Goal: Navigation & Orientation: Locate item on page

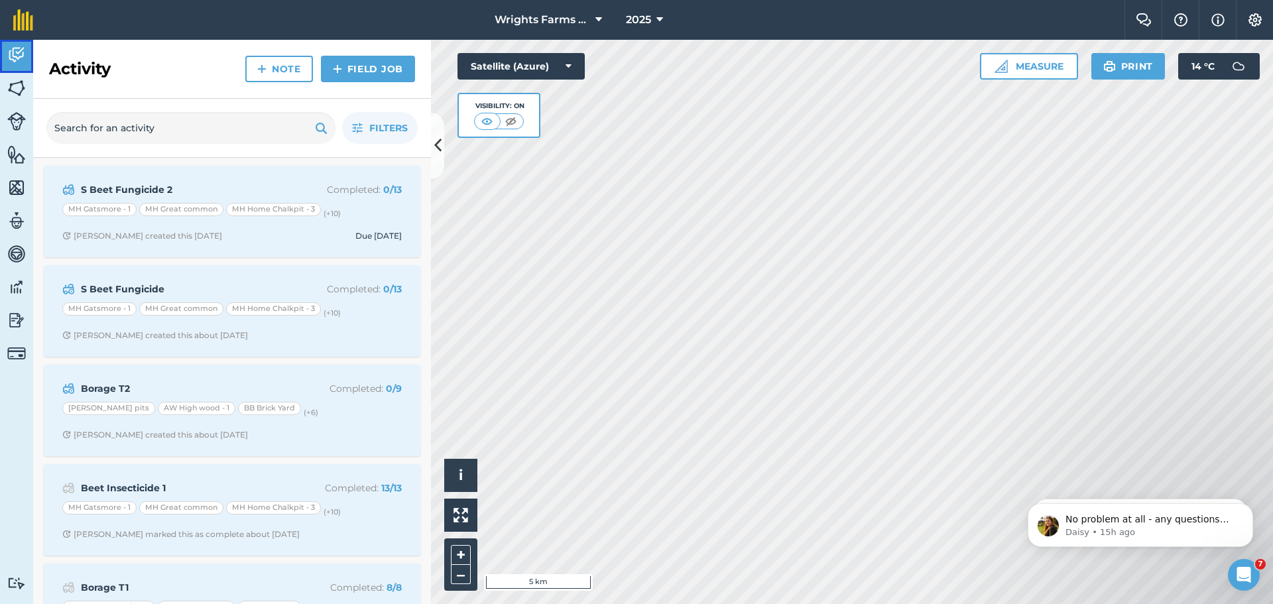
click at [18, 48] on img at bounding box center [16, 55] width 19 height 20
click at [599, 17] on icon at bounding box center [598, 20] width 7 height 16
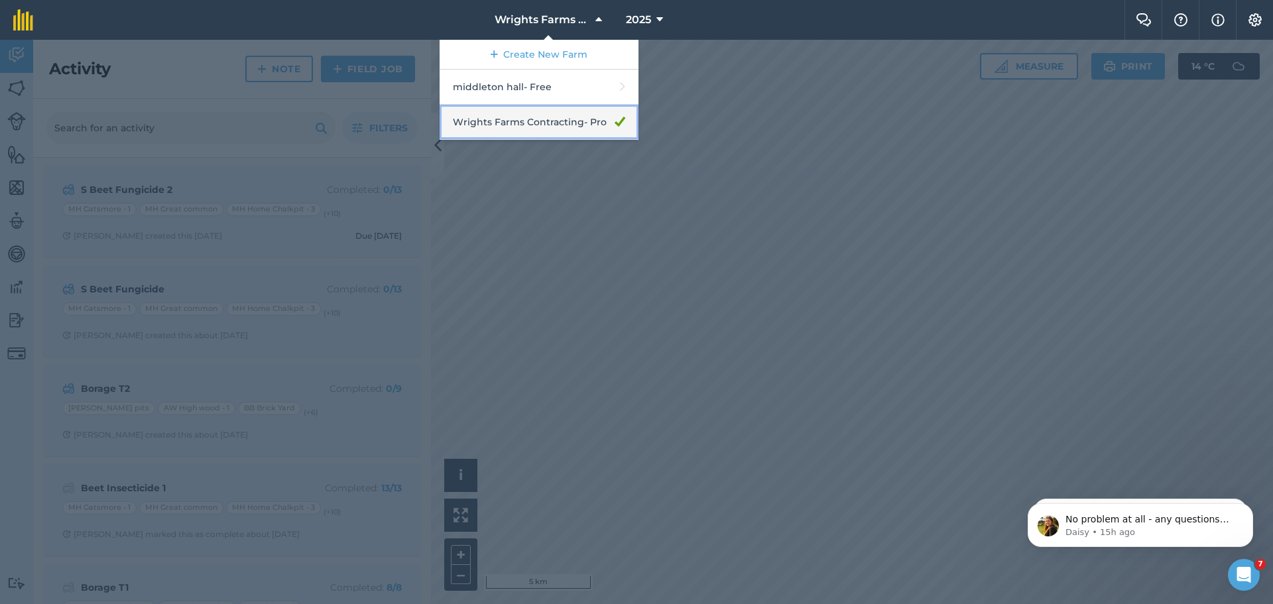
click at [569, 127] on link "Wrights Farms Contracting - Pro" at bounding box center [538, 122] width 199 height 35
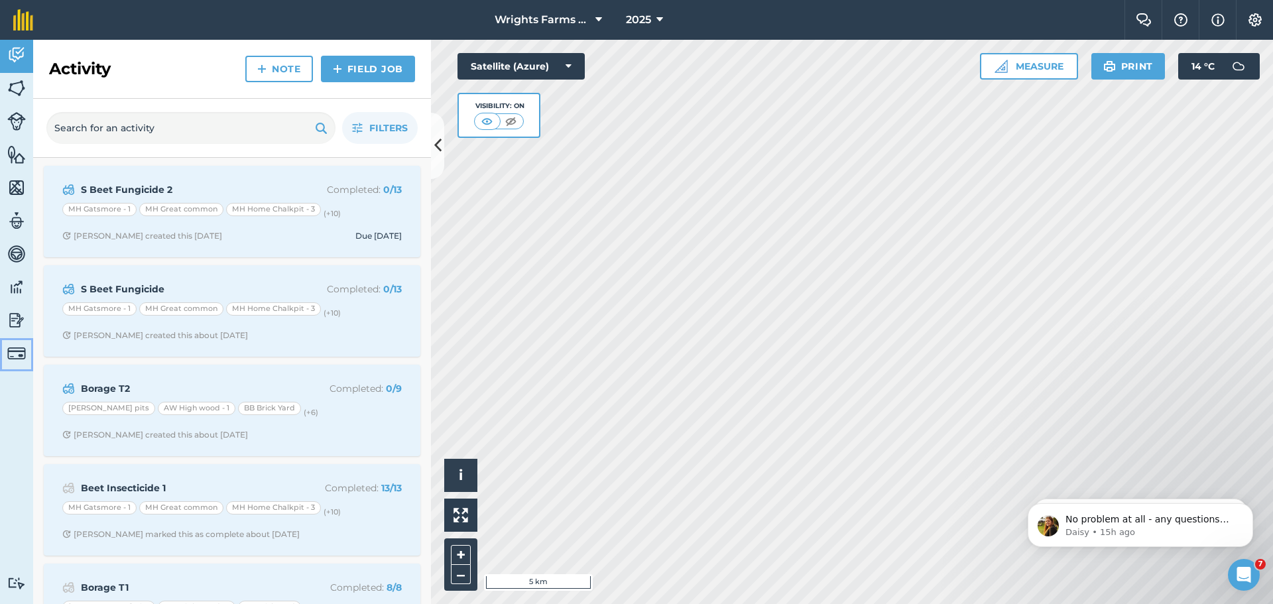
click at [13, 352] on img at bounding box center [16, 353] width 19 height 19
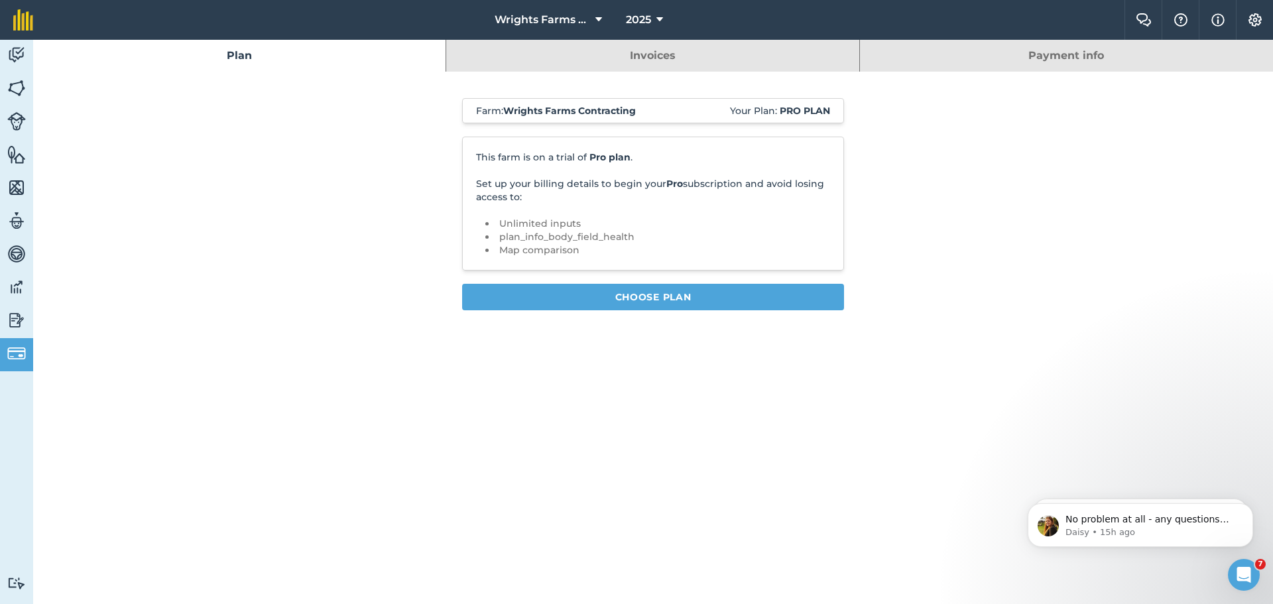
click at [666, 59] on link "Invoices" at bounding box center [652, 56] width 412 height 32
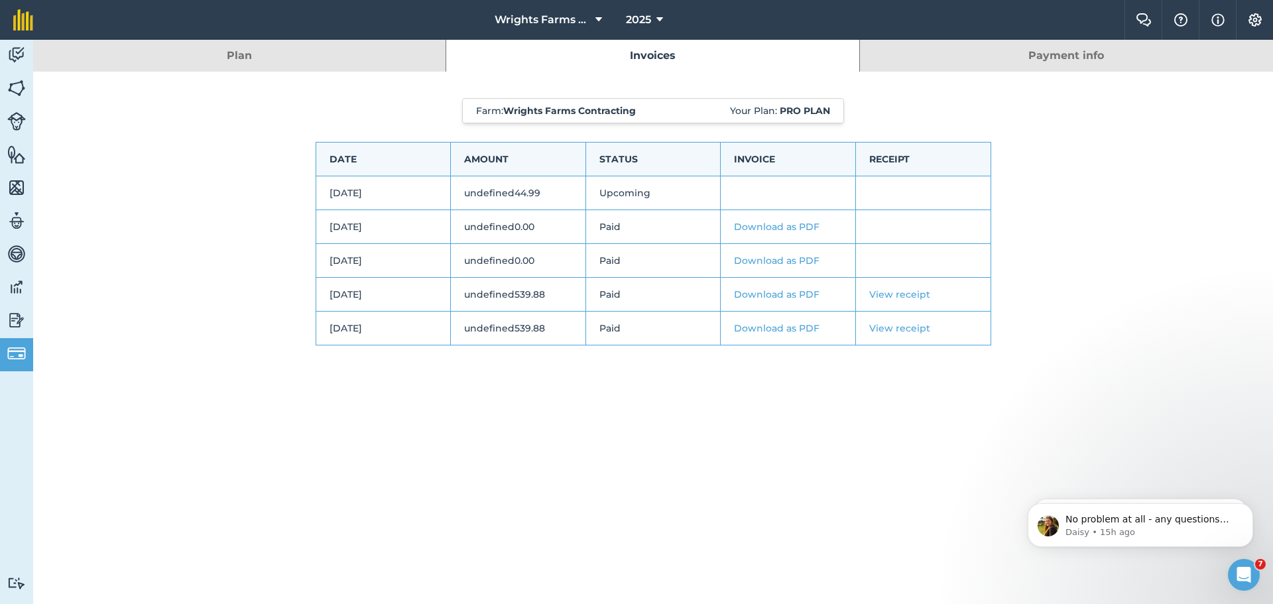
click at [896, 294] on link "View receipt" at bounding box center [899, 294] width 61 height 12
click at [232, 62] on link "Plan" at bounding box center [239, 56] width 412 height 32
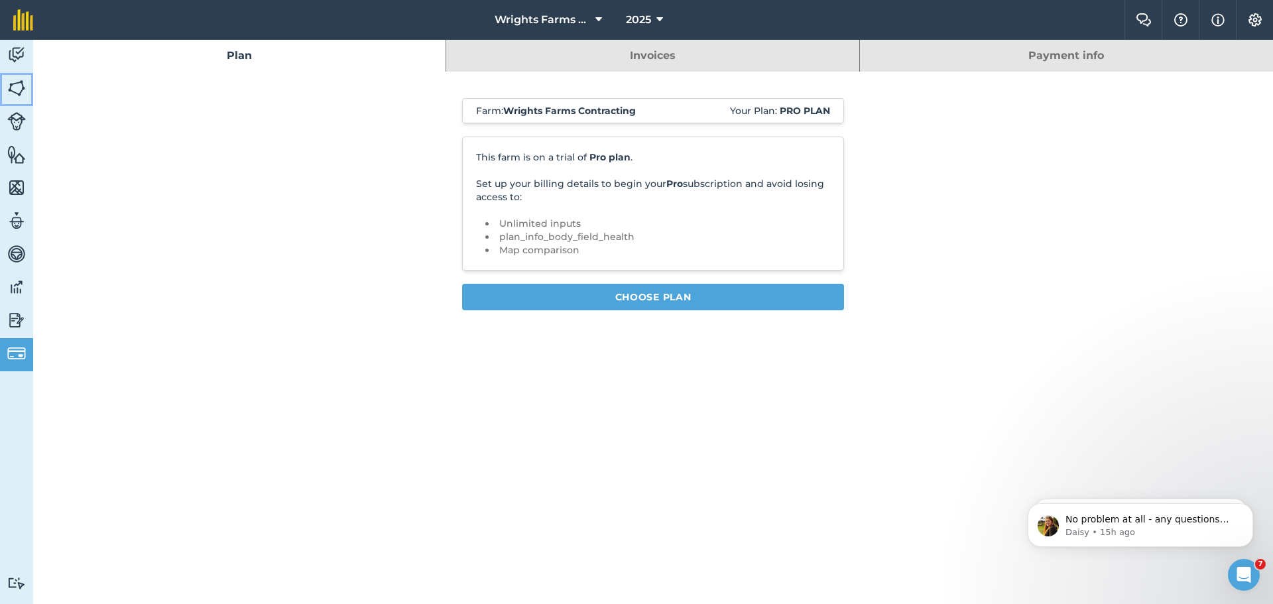
click at [15, 88] on img at bounding box center [16, 88] width 19 height 20
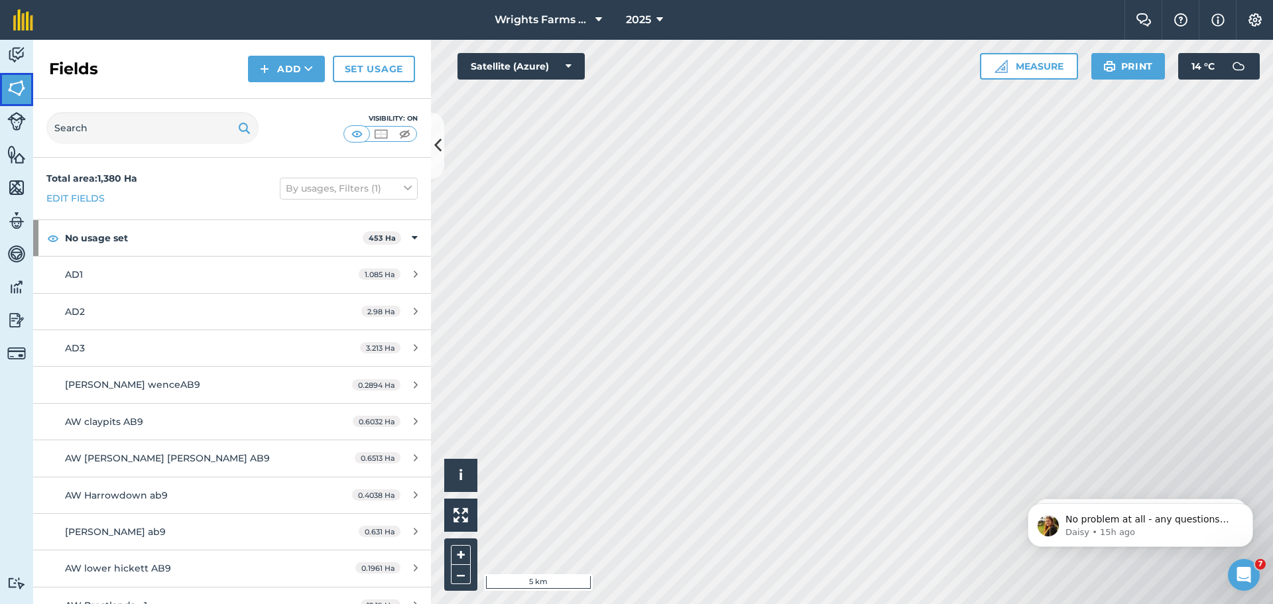
click at [19, 93] on img at bounding box center [16, 88] width 19 height 20
click at [17, 127] on img at bounding box center [16, 121] width 19 height 19
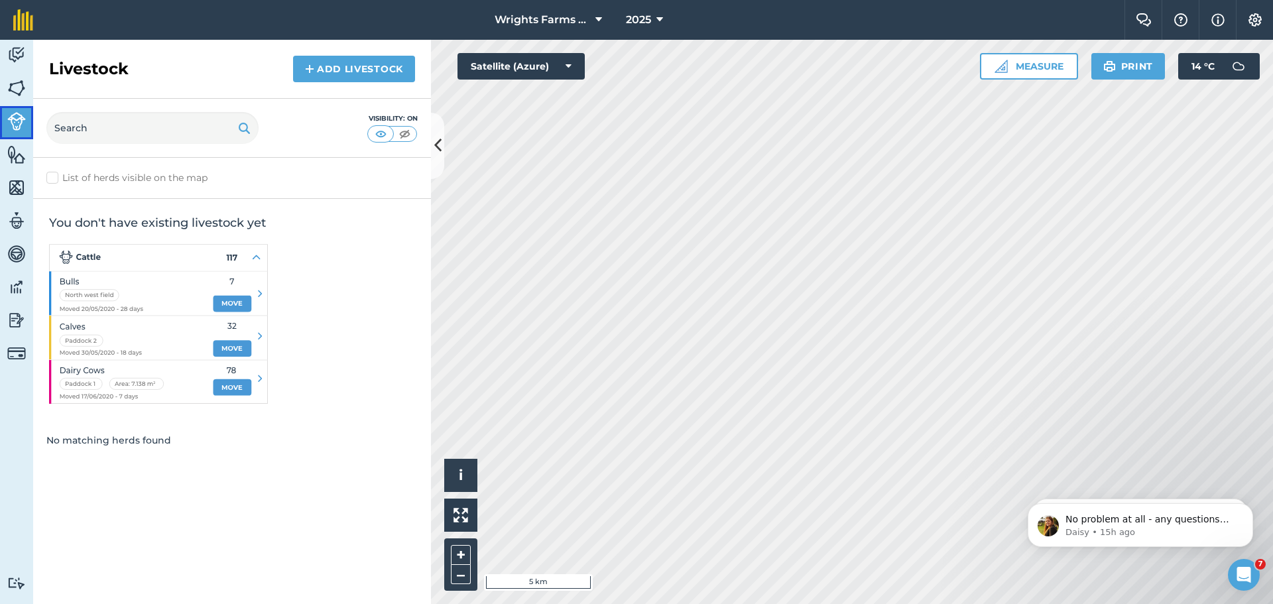
click at [17, 127] on img at bounding box center [16, 121] width 19 height 19
click at [23, 162] on img at bounding box center [16, 155] width 19 height 20
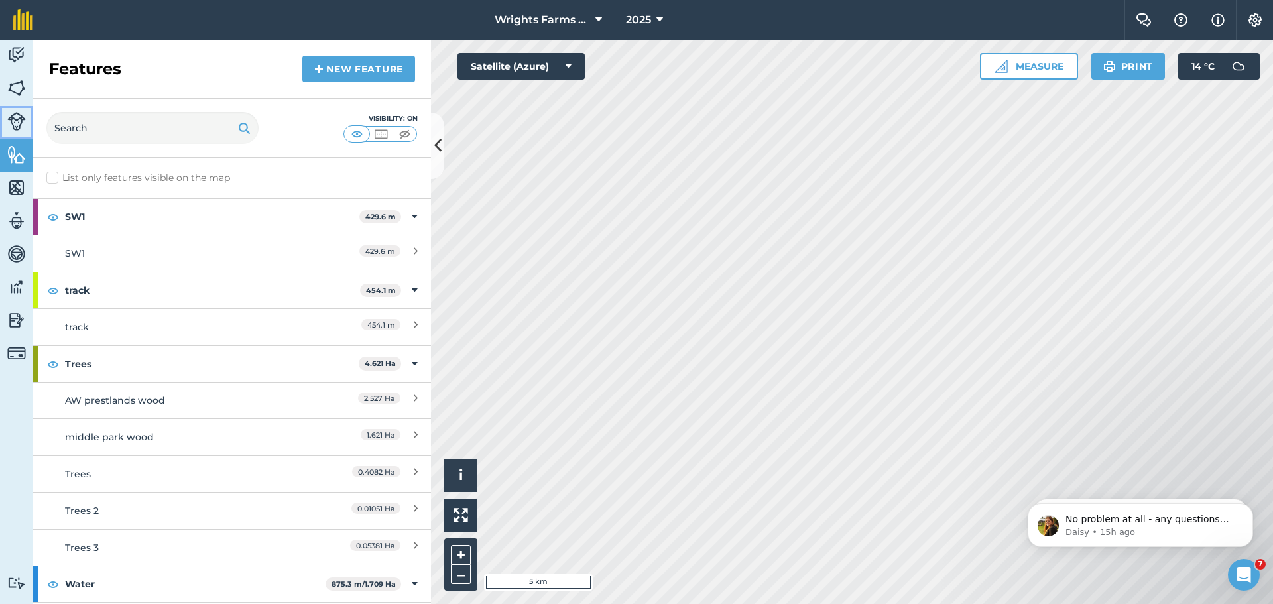
click at [19, 121] on img at bounding box center [16, 121] width 19 height 19
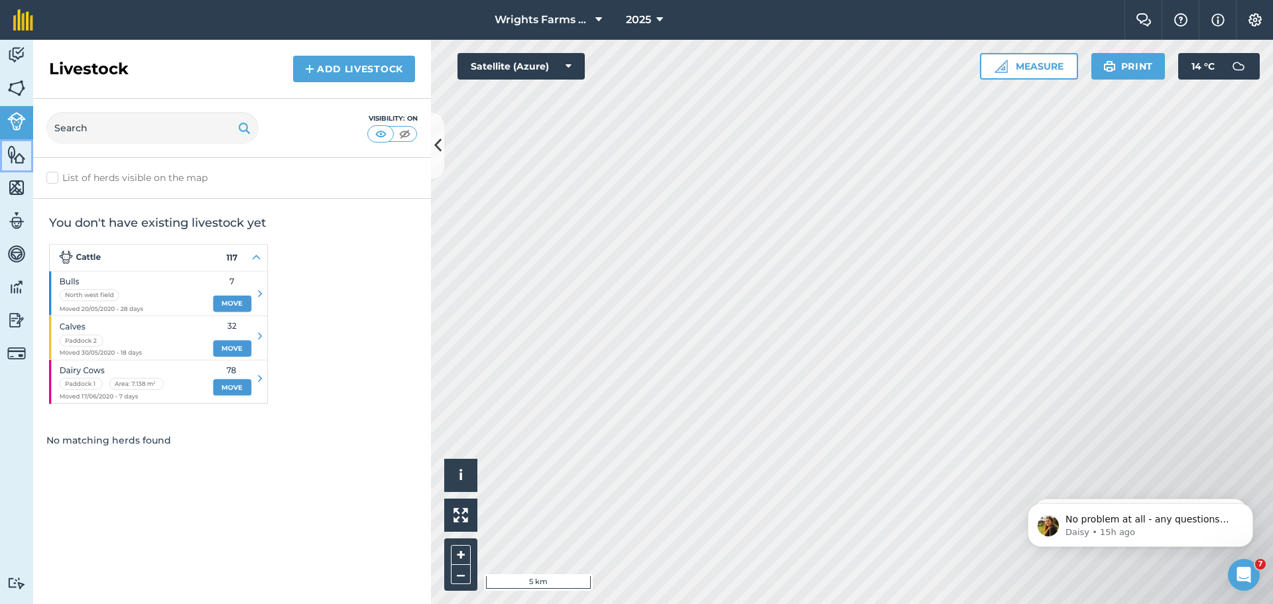
click at [21, 154] on img at bounding box center [16, 155] width 19 height 20
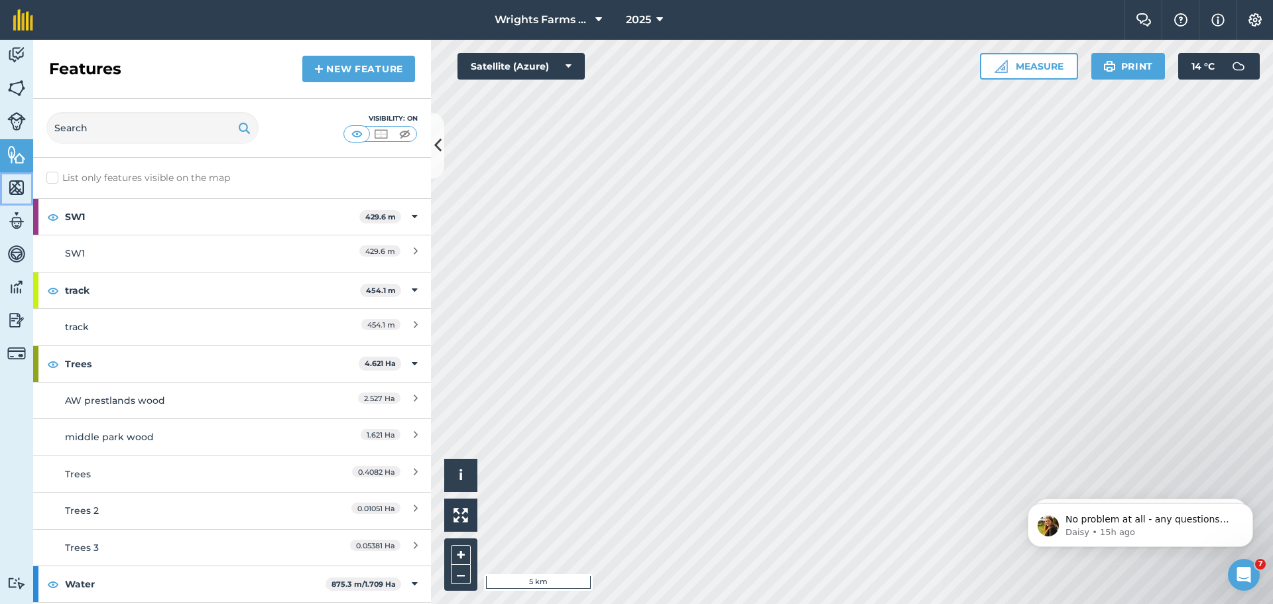
click at [26, 189] on link "Maps" at bounding box center [16, 188] width 33 height 33
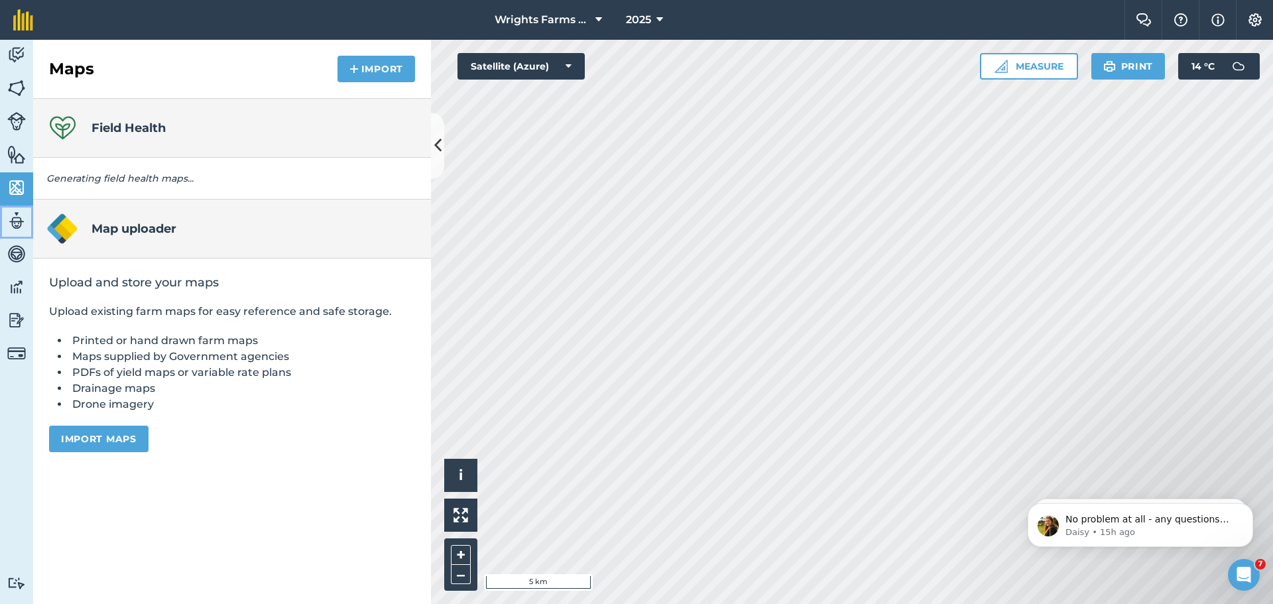
click at [17, 219] on img at bounding box center [16, 221] width 19 height 20
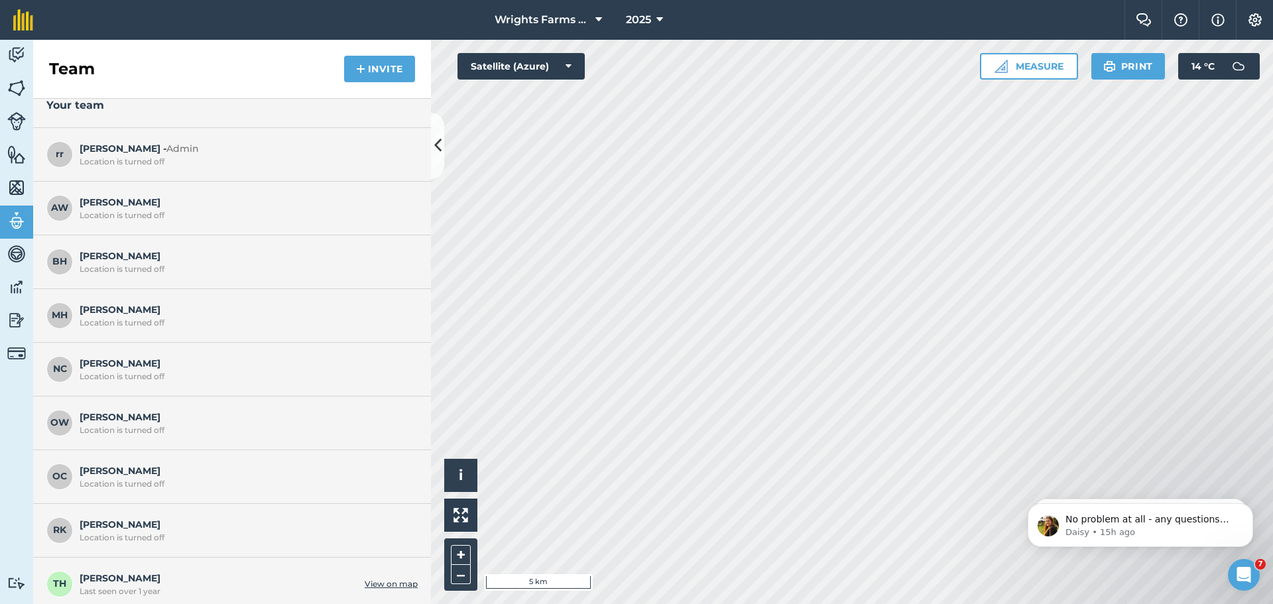
scroll to position [23, 0]
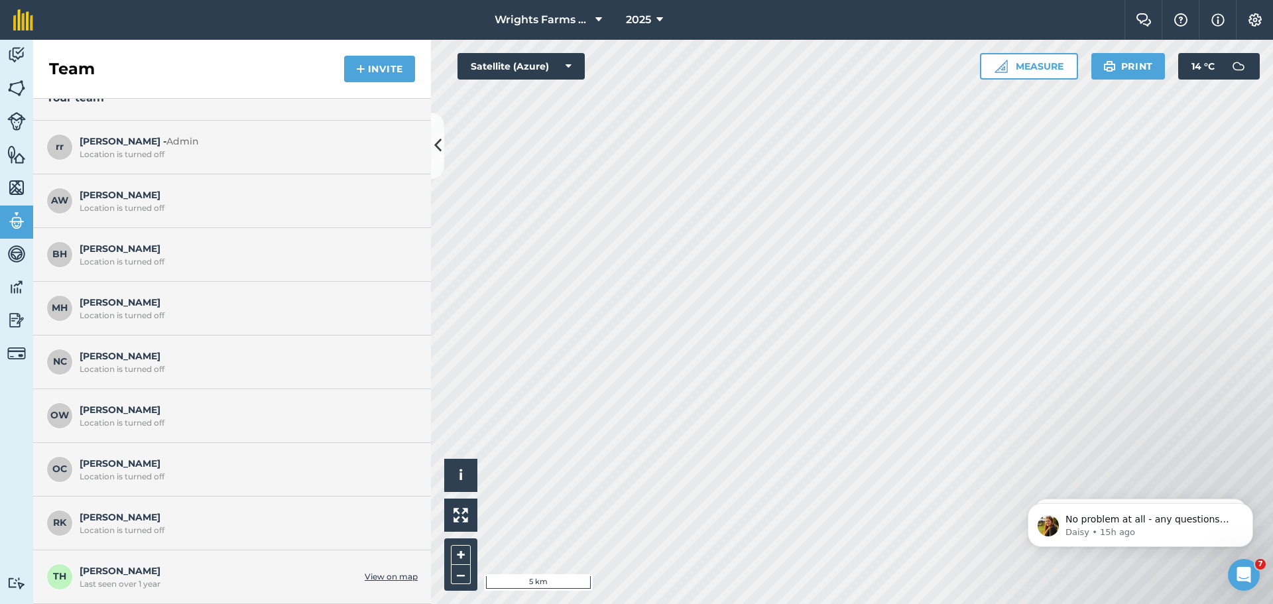
click at [375, 581] on link "View on map" at bounding box center [391, 576] width 53 height 11
click at [375, 579] on link "View on map" at bounding box center [391, 576] width 53 height 11
click at [60, 579] on span "TH" at bounding box center [59, 576] width 27 height 27
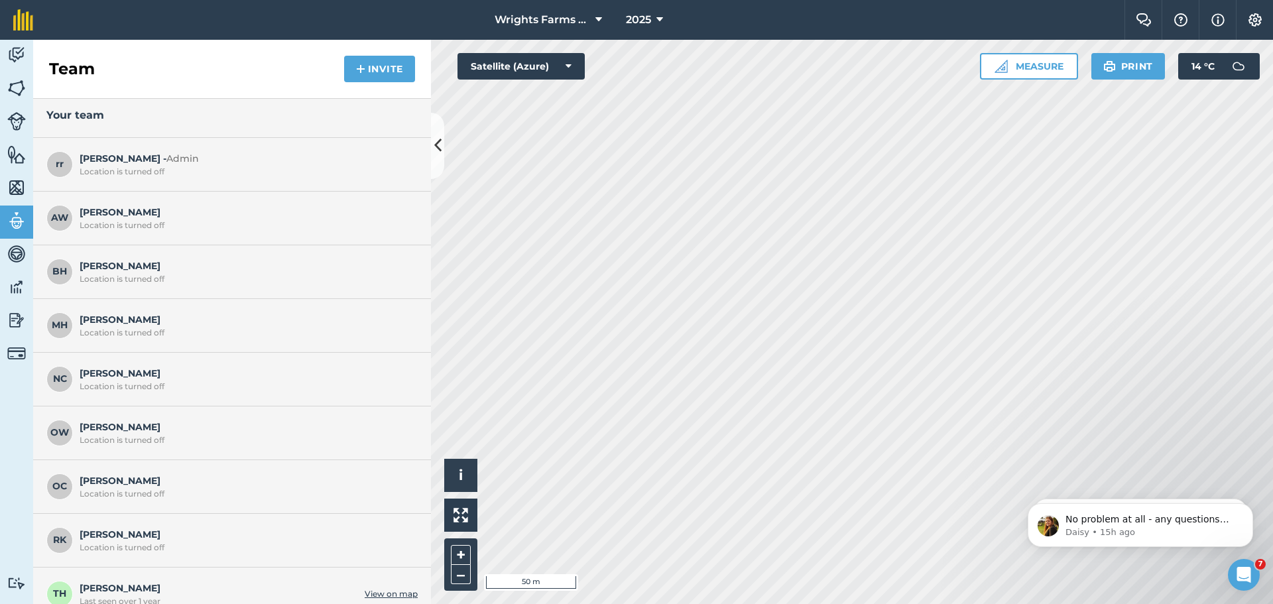
scroll to position [0, 0]
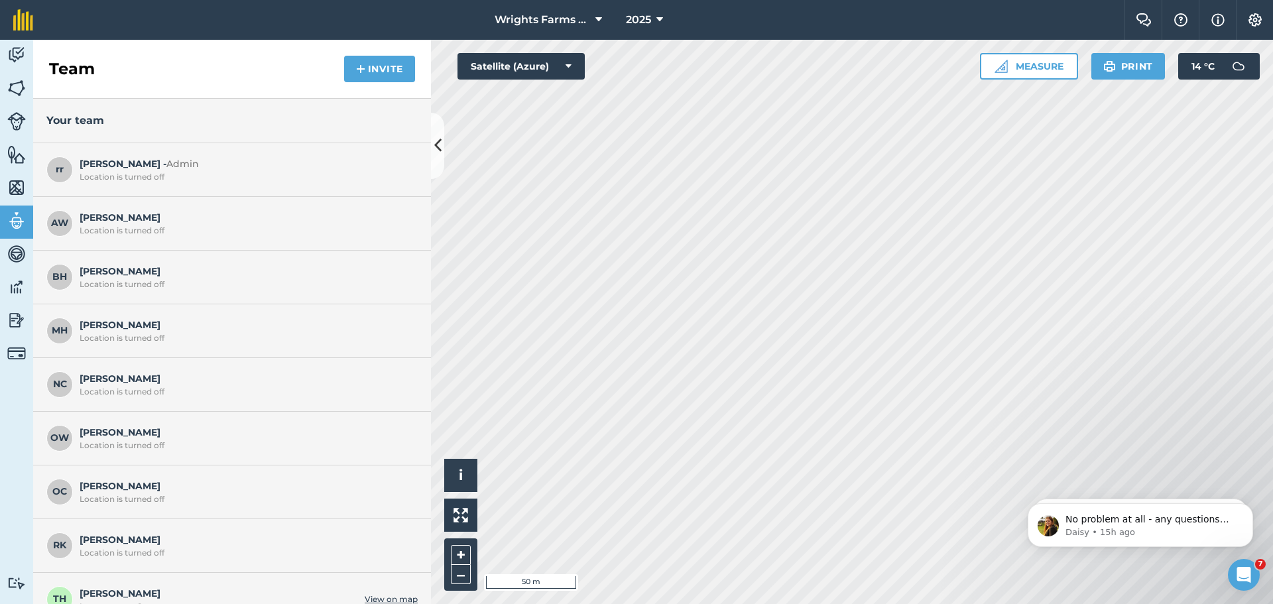
click at [121, 178] on div "Location is turned off" at bounding box center [245, 177] width 331 height 11
click at [127, 173] on div "Location is turned off" at bounding box center [245, 177] width 331 height 11
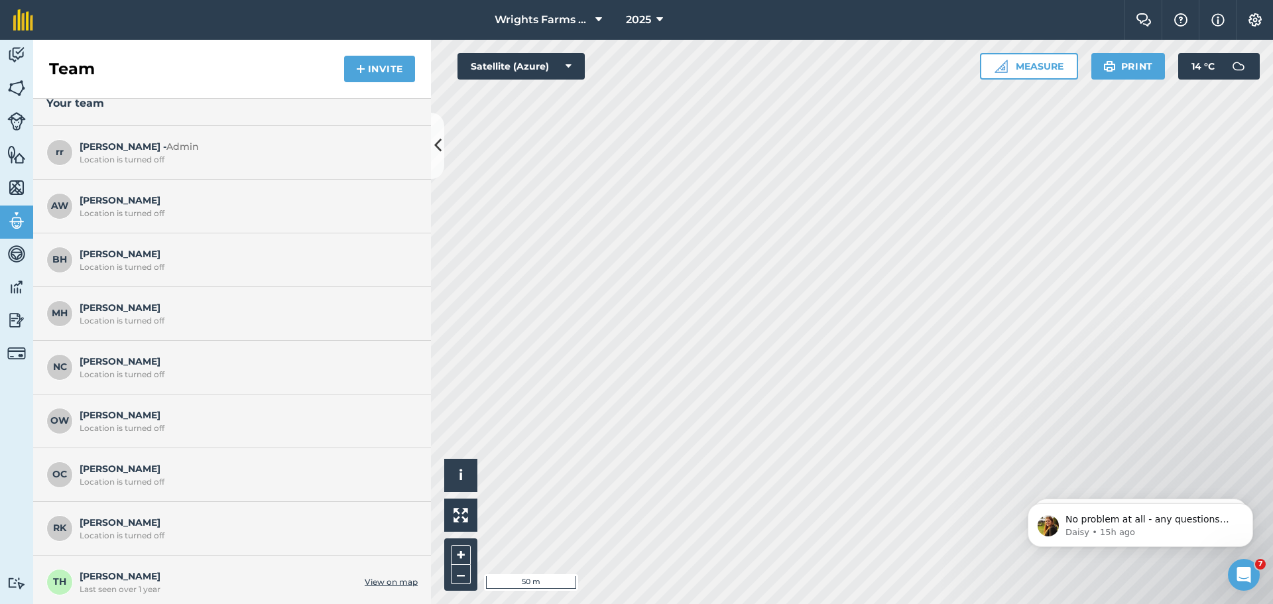
scroll to position [23, 0]
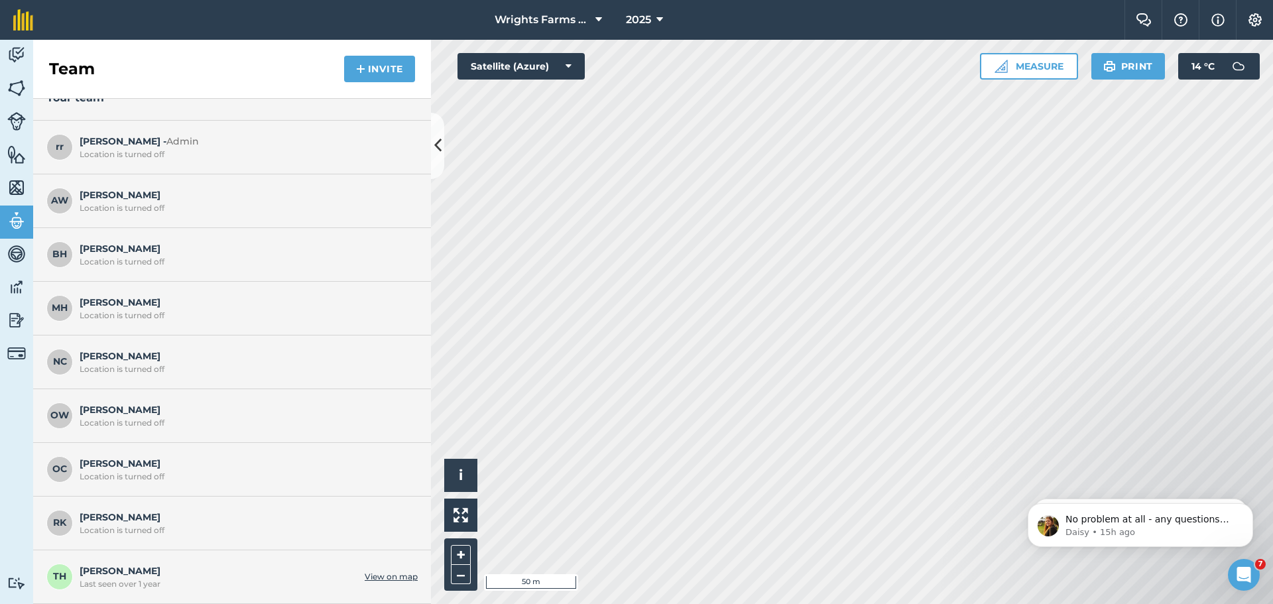
click at [394, 576] on link "View on map" at bounding box center [391, 576] width 53 height 11
drag, startPoint x: 388, startPoint y: 583, endPoint x: 364, endPoint y: 577, distance: 25.1
click at [365, 577] on link "View on map" at bounding box center [391, 576] width 53 height 11
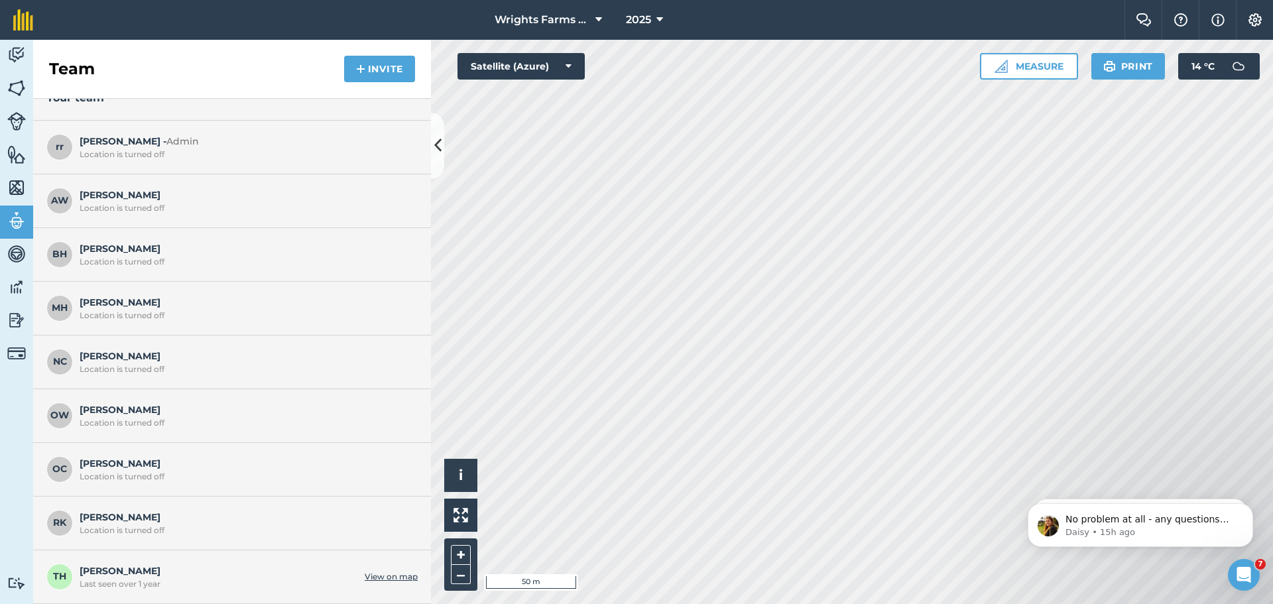
click at [365, 577] on link "View on map" at bounding box center [391, 576] width 53 height 11
click at [460, 477] on span "i" at bounding box center [461, 475] width 4 height 17
click at [457, 573] on button "–" at bounding box center [461, 574] width 20 height 19
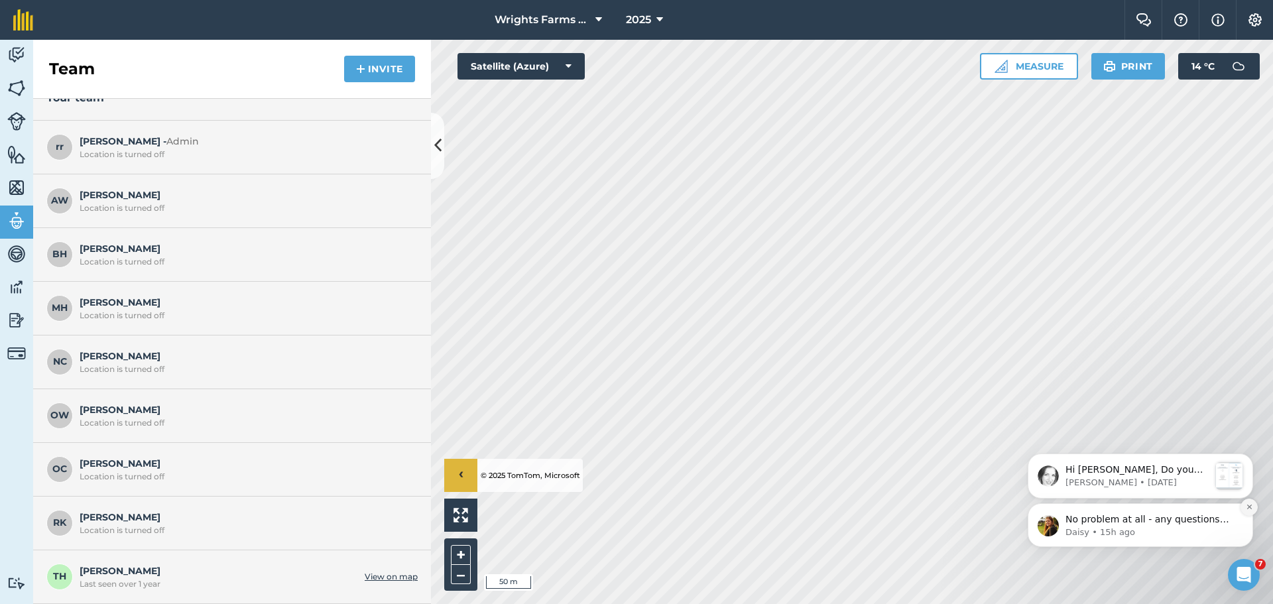
click at [1246, 506] on icon "Dismiss notification" at bounding box center [1249, 506] width 7 height 7
click at [381, 575] on link "View on map" at bounding box center [391, 576] width 53 height 11
